Goal: Task Accomplishment & Management: Complete application form

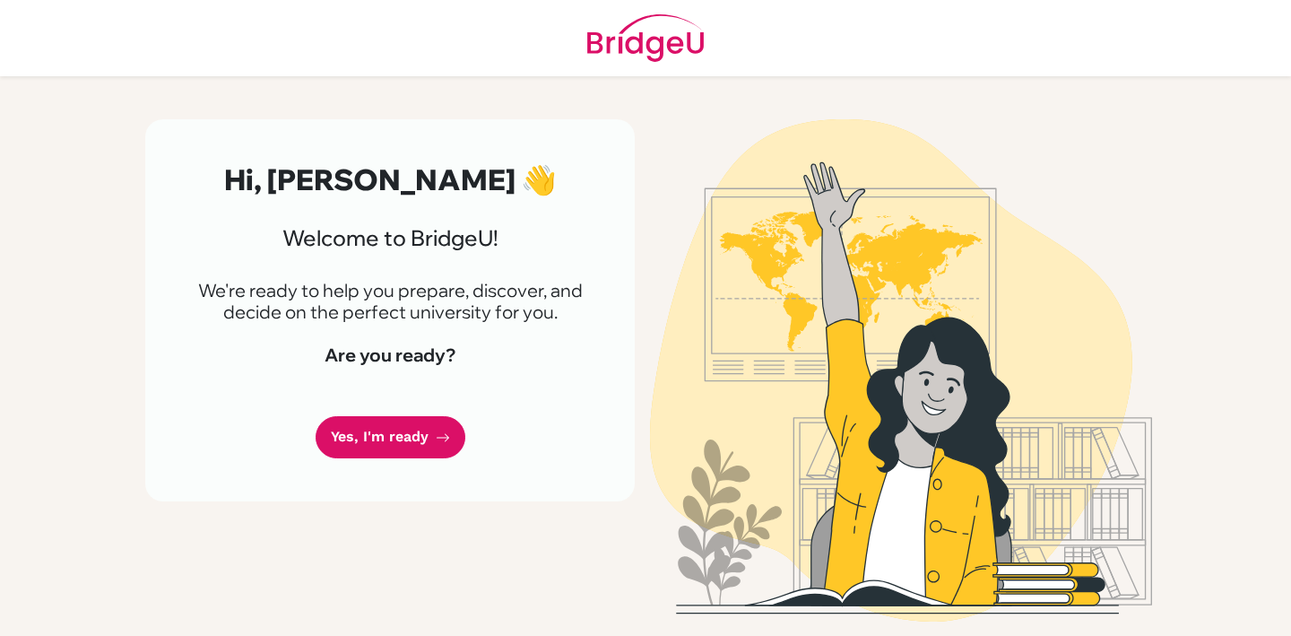
click at [376, 147] on div "Hi, Loretta 👋 Welcome to BridgeU! We're ready to help you prepare, discover, an…" at bounding box center [390, 310] width 490 height 382
click at [370, 431] on link "Yes, I'm ready" at bounding box center [391, 437] width 150 height 42
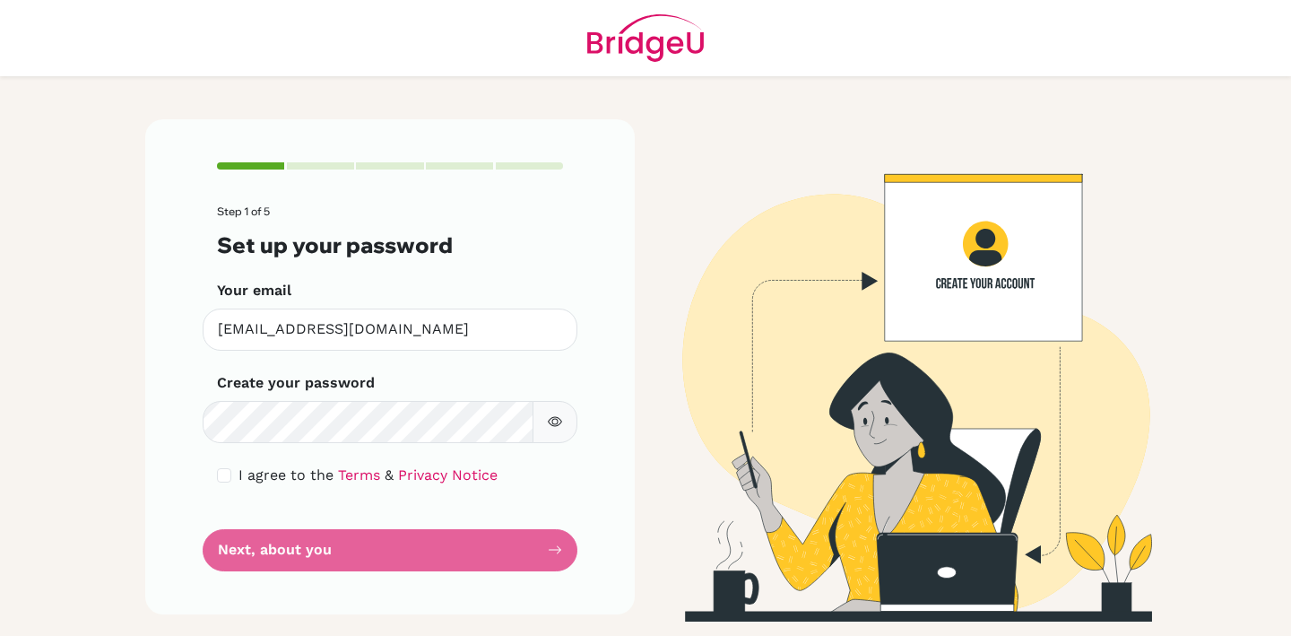
click at [546, 415] on button "button" at bounding box center [555, 422] width 45 height 42
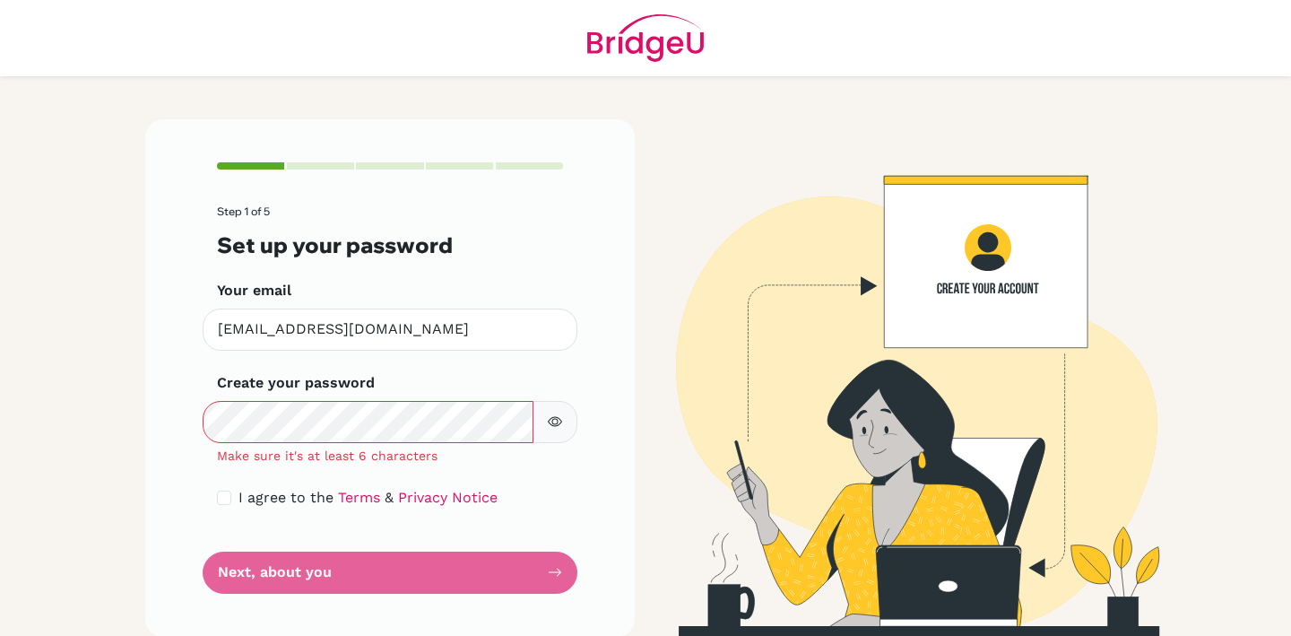
click at [557, 420] on icon "button" at bounding box center [555, 421] width 14 height 14
click at [554, 414] on icon "button" at bounding box center [555, 421] width 14 height 14
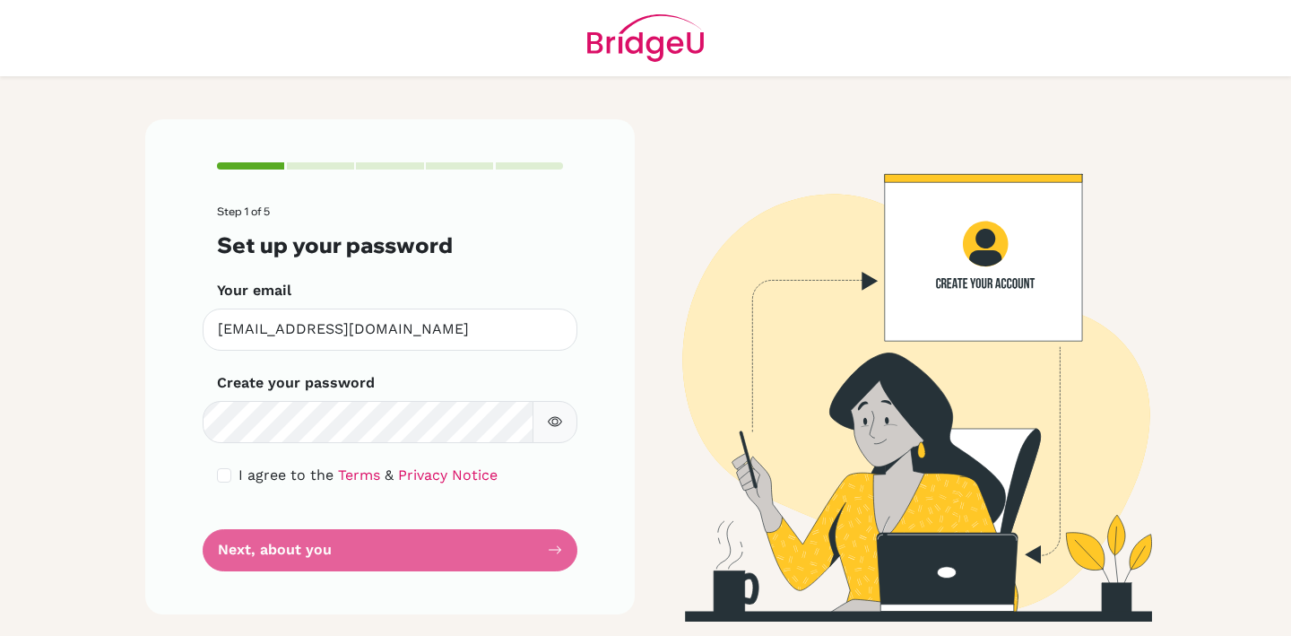
click at [555, 422] on icon "button" at bounding box center [555, 421] width 14 height 14
click at [555, 422] on icon "button" at bounding box center [554, 422] width 13 height 12
click at [559, 416] on icon "button" at bounding box center [555, 421] width 14 height 14
click at [559, 417] on icon "button" at bounding box center [555, 421] width 14 height 14
click at [222, 474] on input "checkbox" at bounding box center [224, 475] width 14 height 14
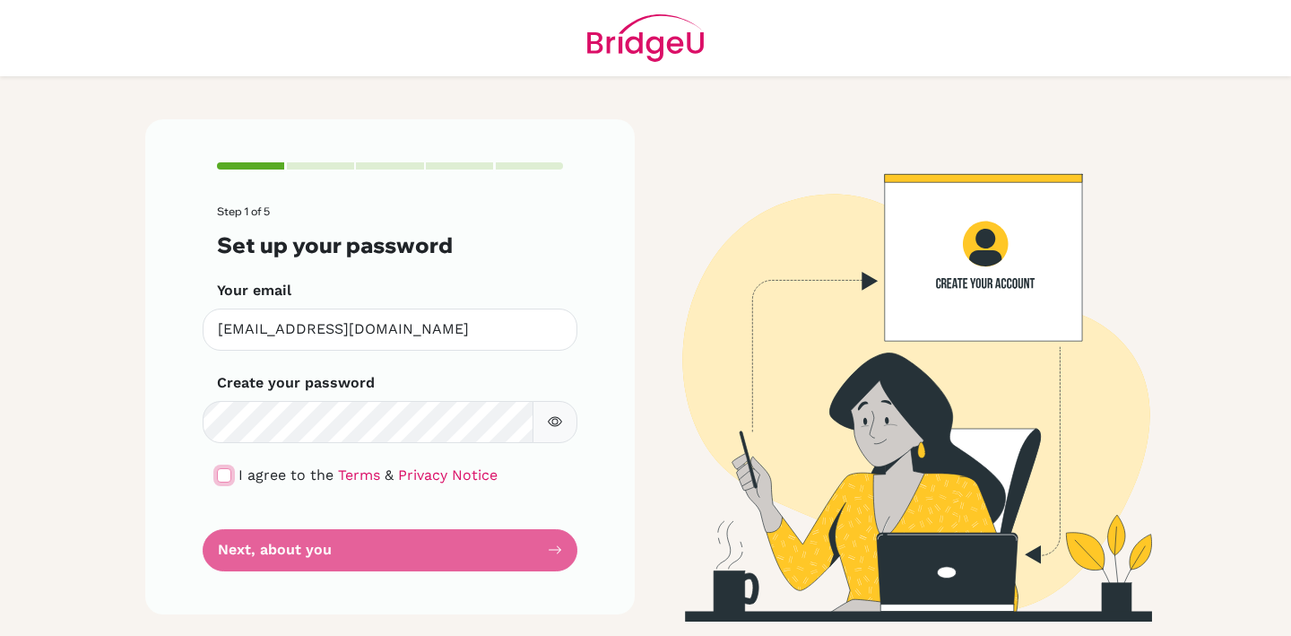
checkbox input "true"
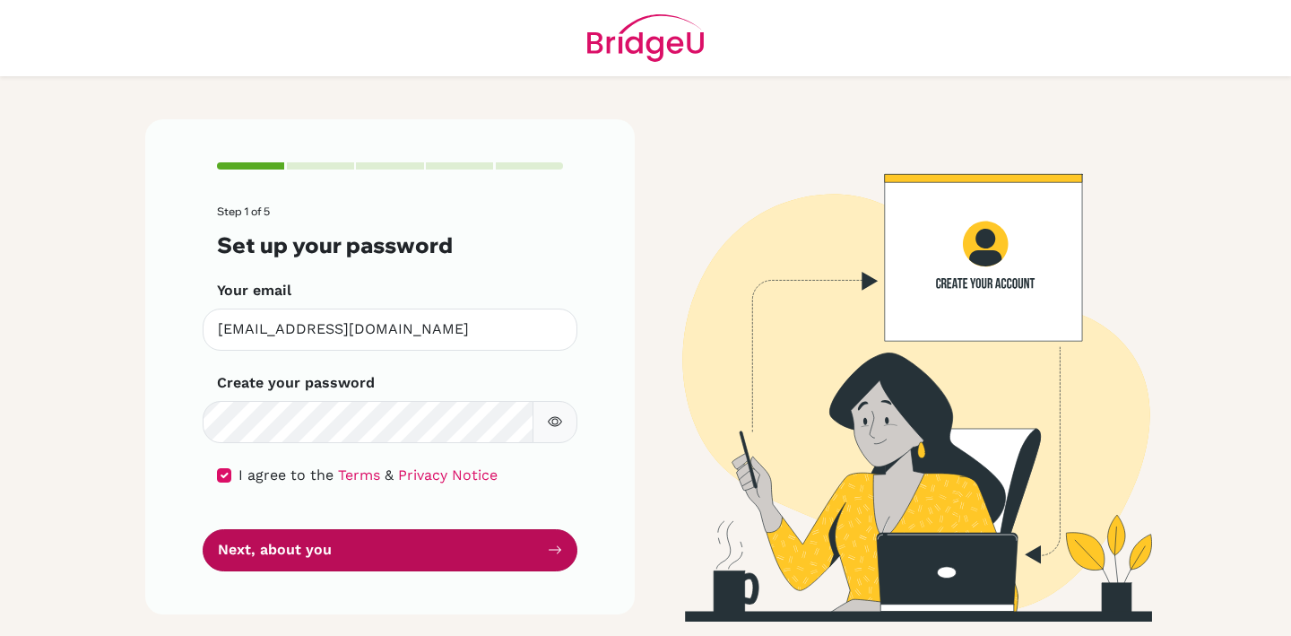
click at [330, 562] on button "Next, about you" at bounding box center [390, 550] width 375 height 42
